Goal: Task Accomplishment & Management: Manage account settings

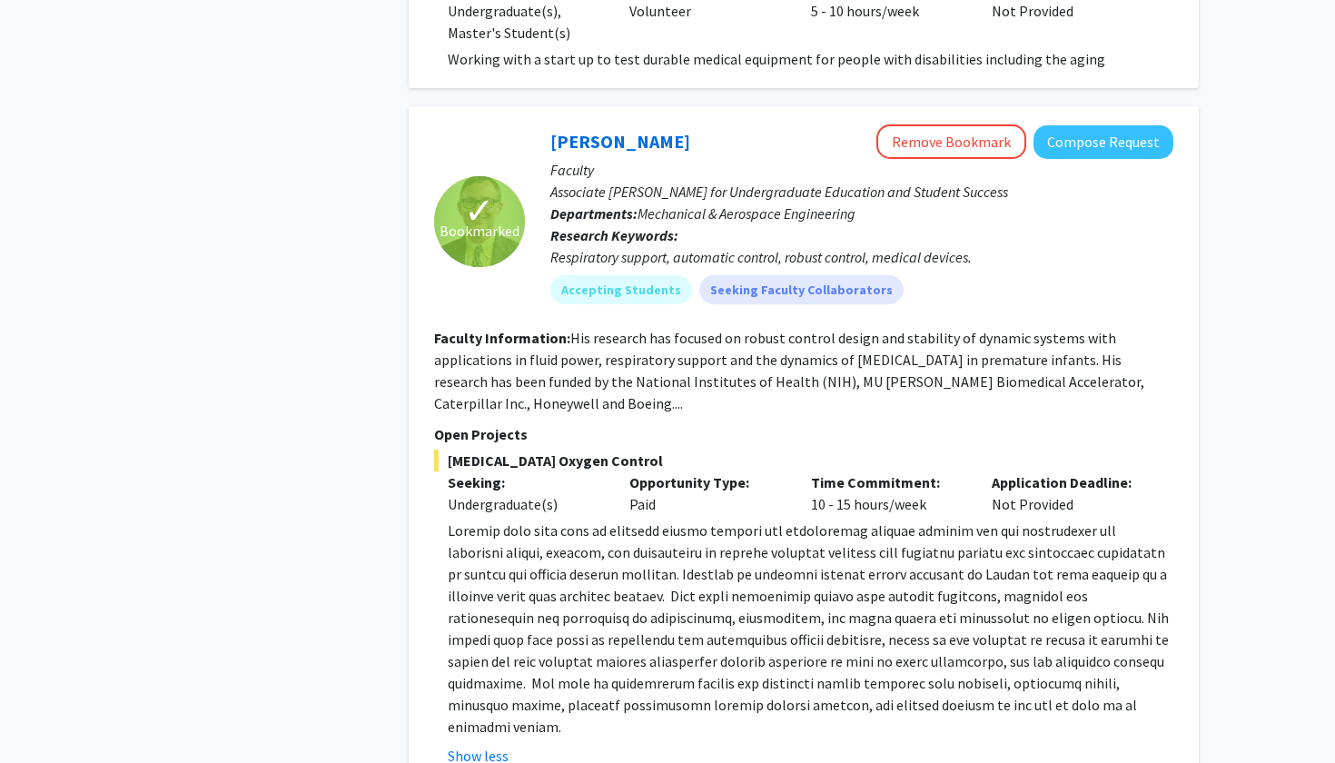
scroll to position [2860, 0]
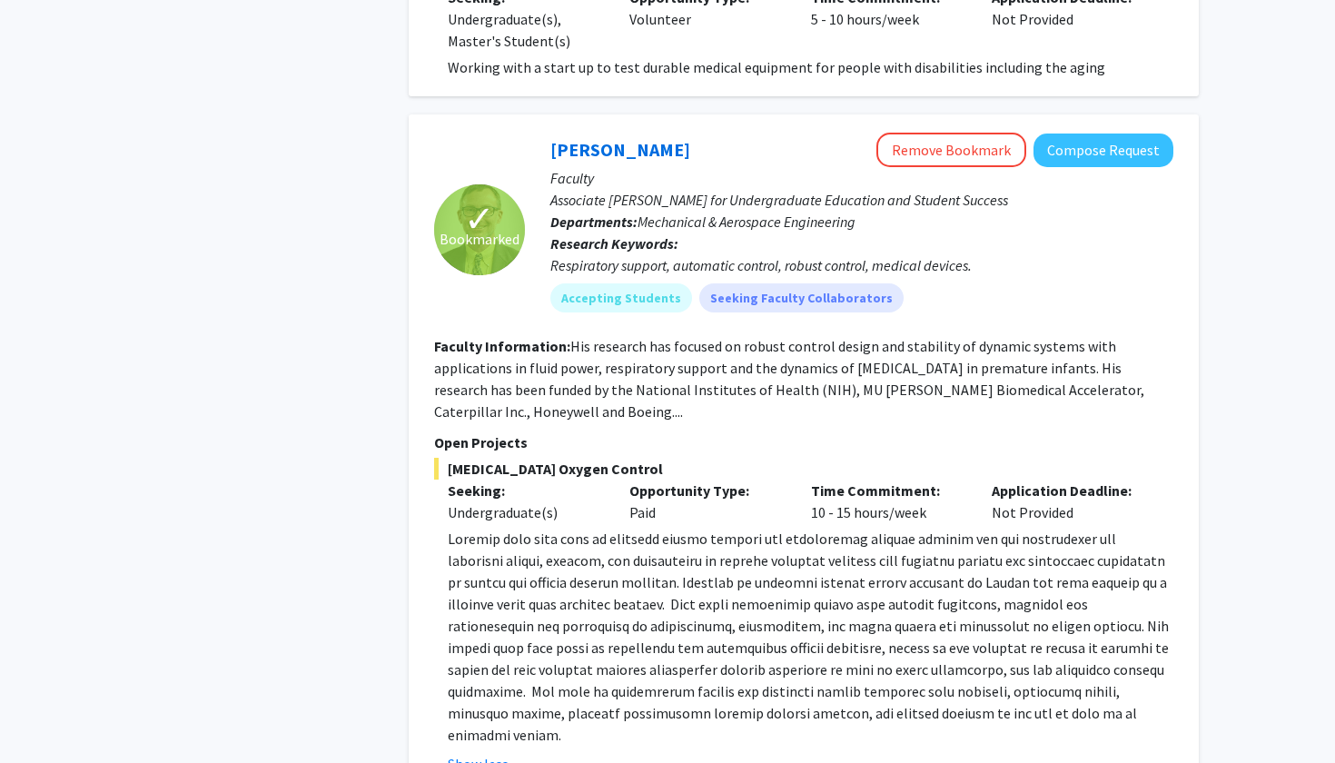
click at [516, 337] on fg-read-more "His research has focused on robust control design and stability of dynamic syst…" at bounding box center [789, 379] width 710 height 84
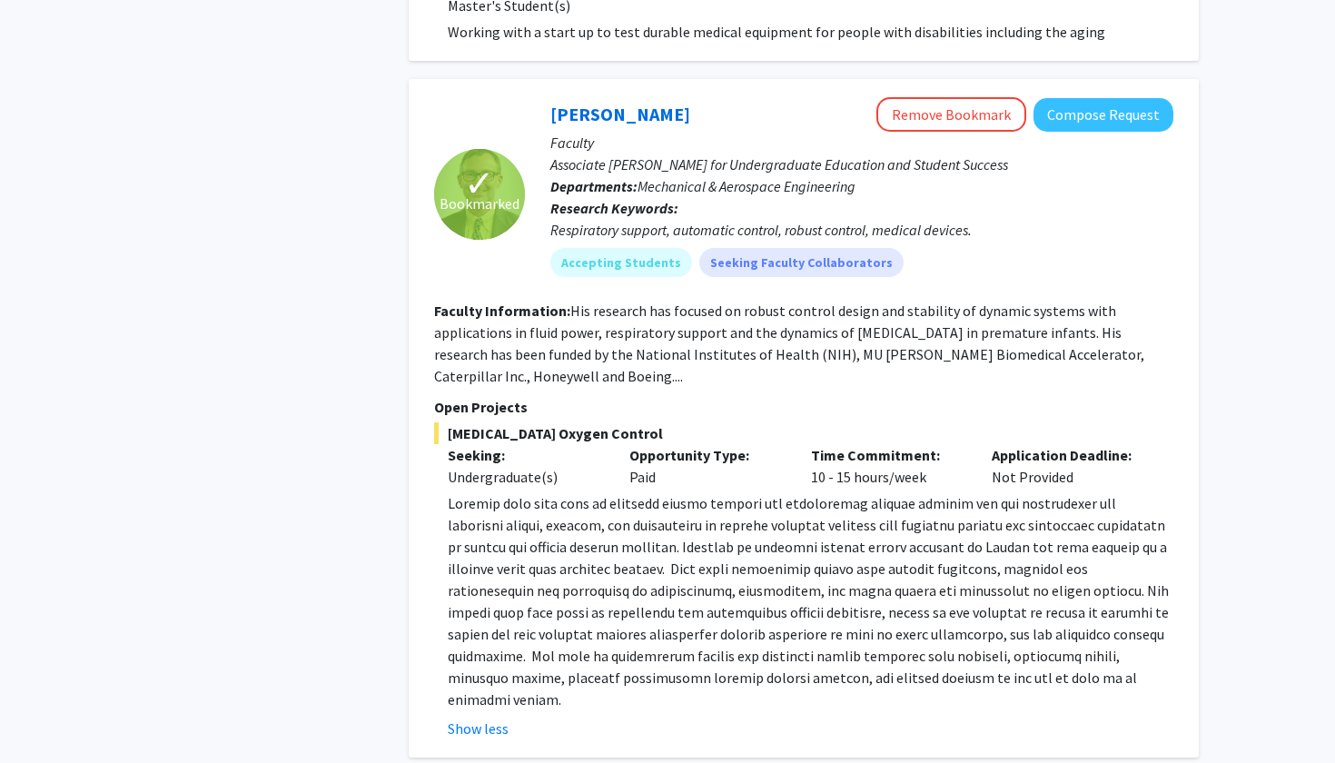
scroll to position [2895, 0]
click at [714, 492] on p at bounding box center [811, 601] width 726 height 218
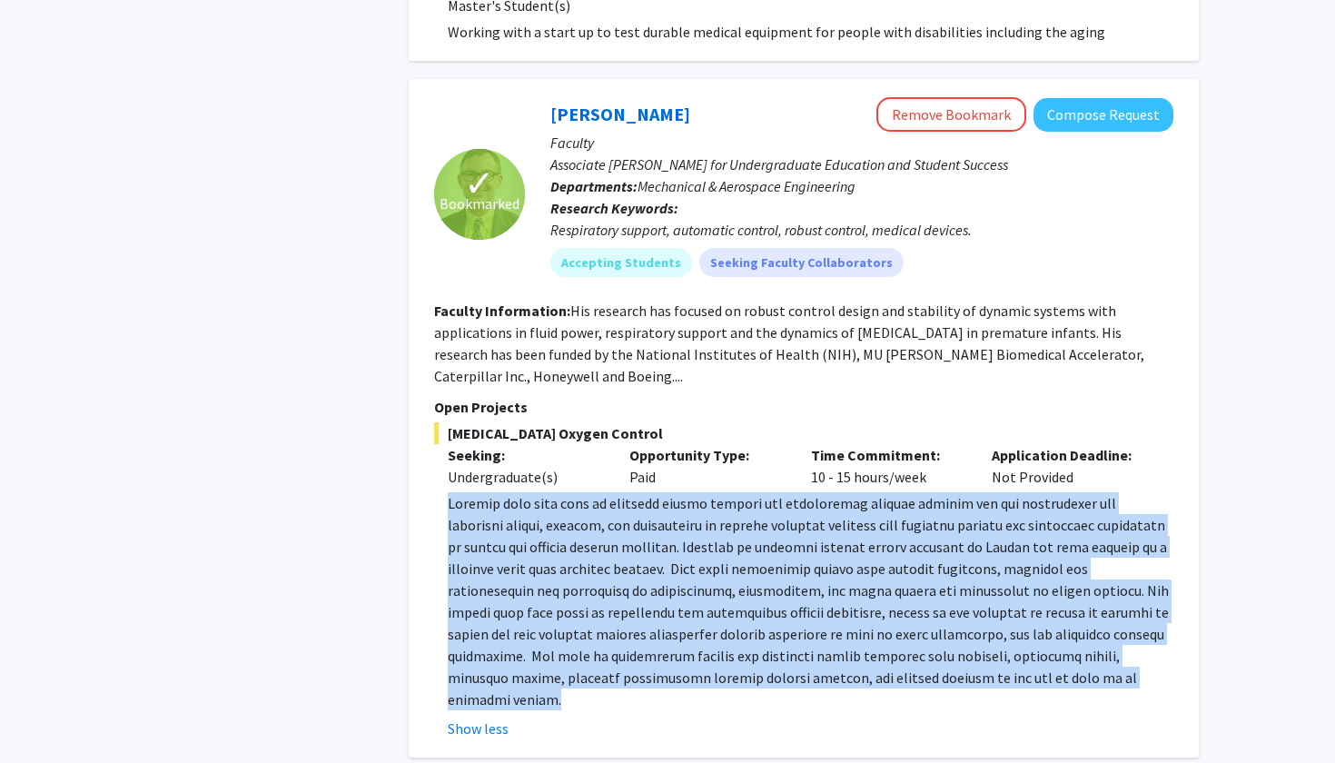
click at [724, 492] on p at bounding box center [811, 601] width 726 height 218
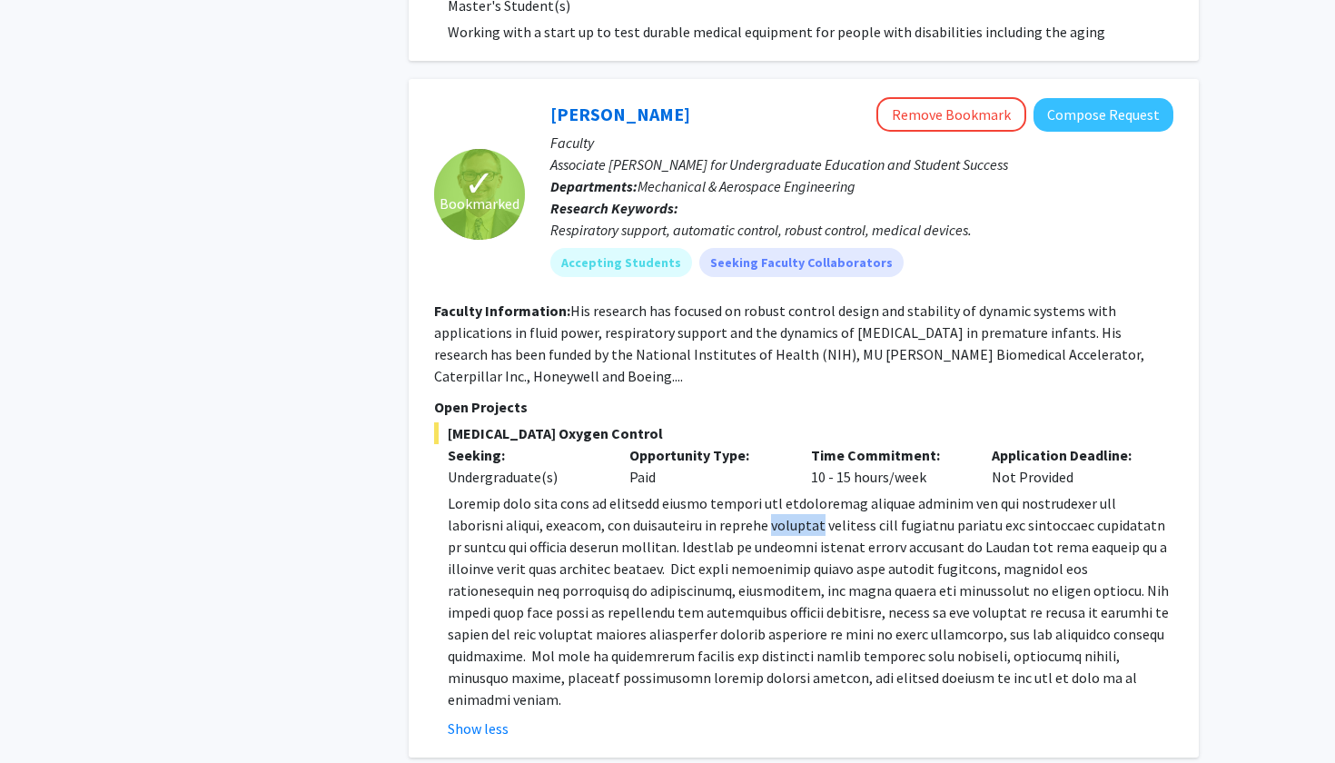
click at [724, 492] on p at bounding box center [811, 601] width 726 height 218
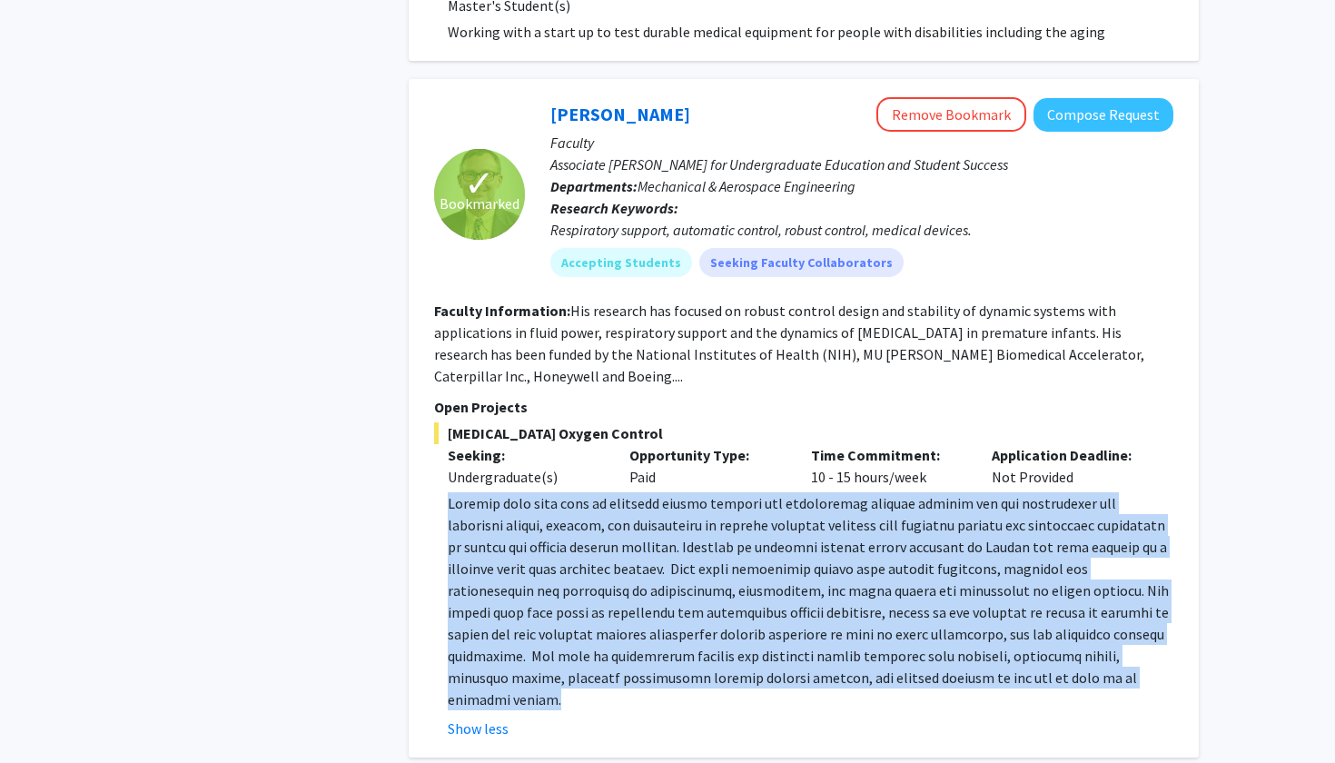
click at [724, 492] on p at bounding box center [811, 601] width 726 height 218
click at [677, 492] on p at bounding box center [811, 601] width 726 height 218
click at [682, 520] on p at bounding box center [811, 601] width 726 height 218
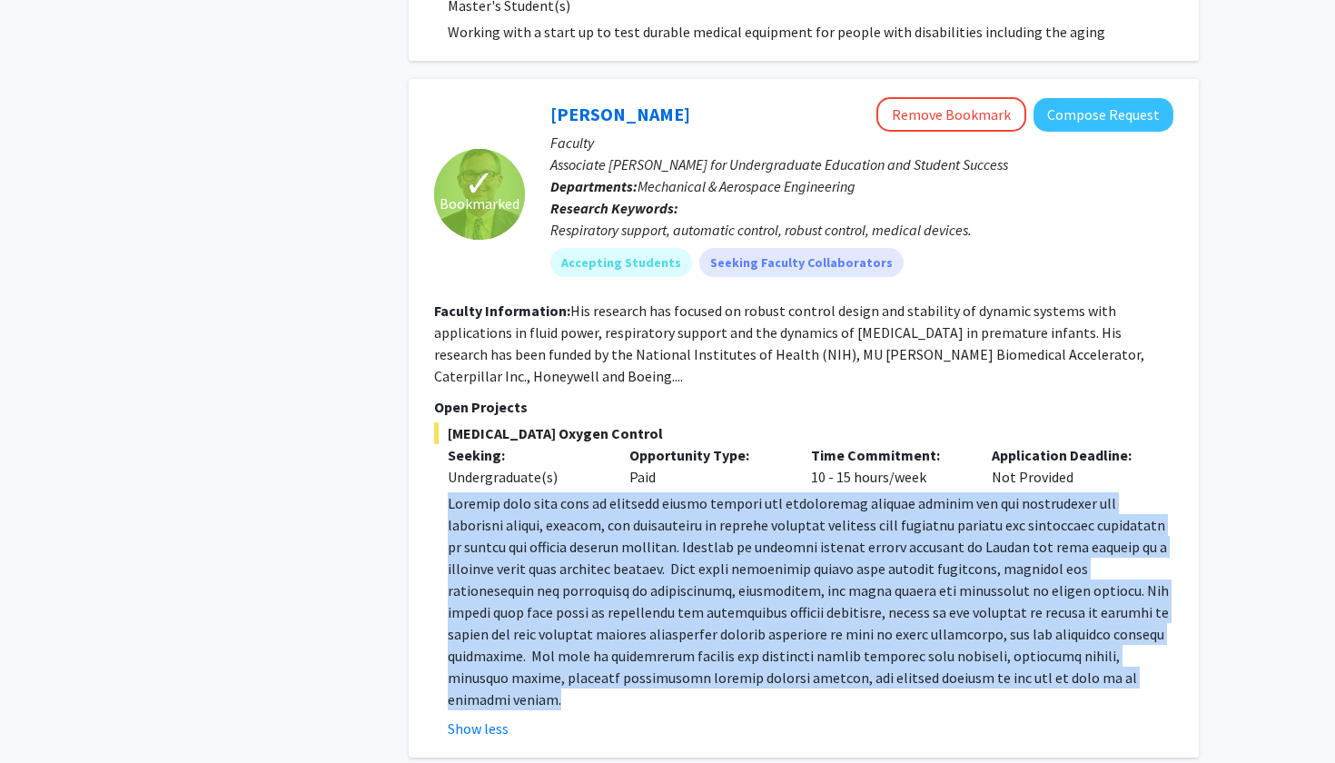
click at [682, 519] on p at bounding box center [811, 601] width 726 height 218
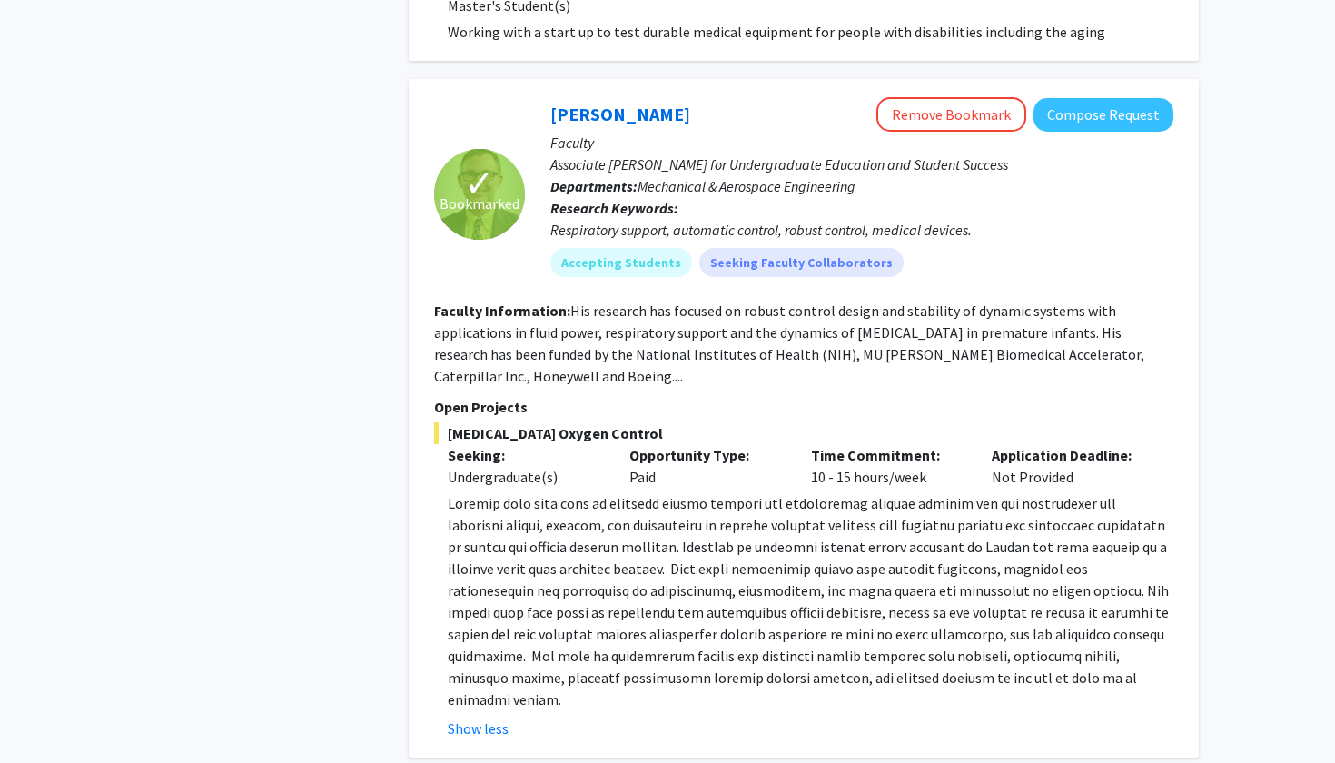
click at [669, 492] on p at bounding box center [811, 601] width 726 height 218
click at [675, 503] on p at bounding box center [811, 601] width 726 height 218
click at [935, 97] on button "Remove Bookmark" at bounding box center [951, 114] width 150 height 35
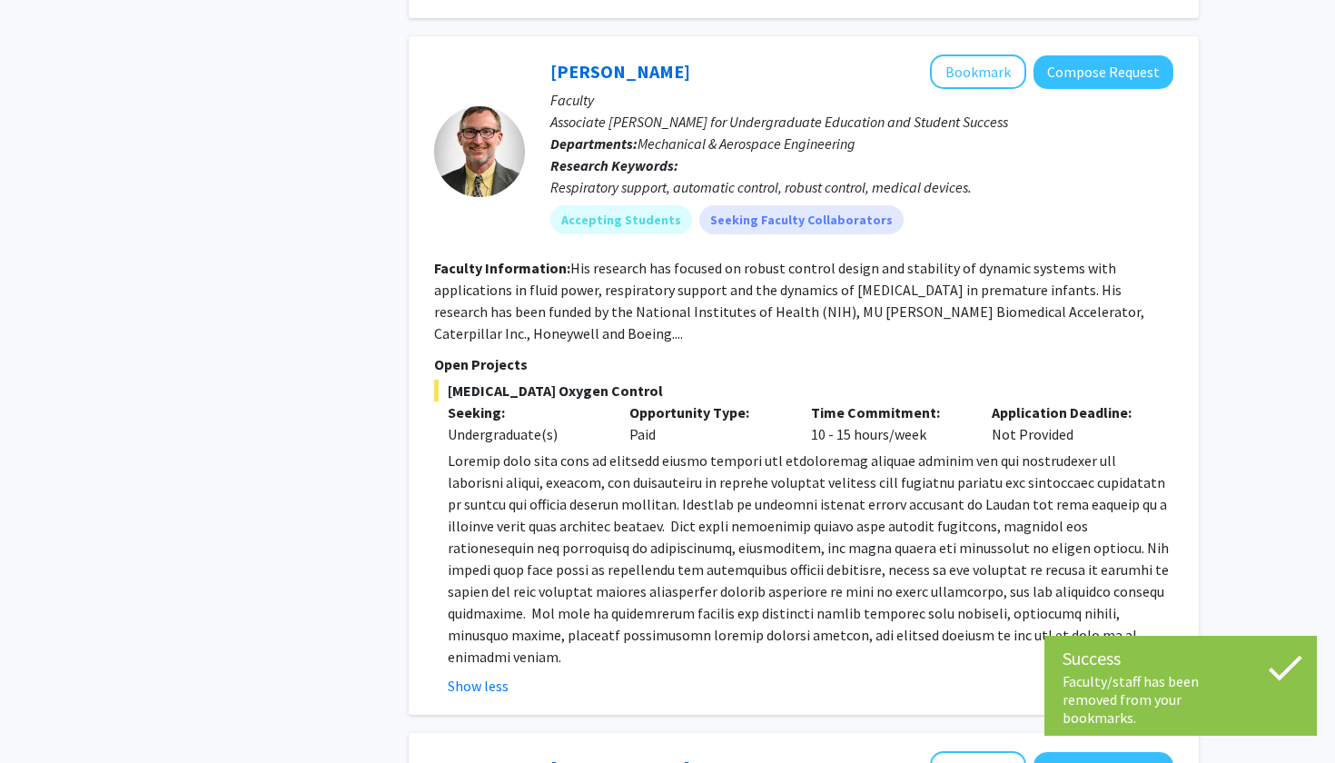
scroll to position [2941, 0]
